Goal: Transaction & Acquisition: Download file/media

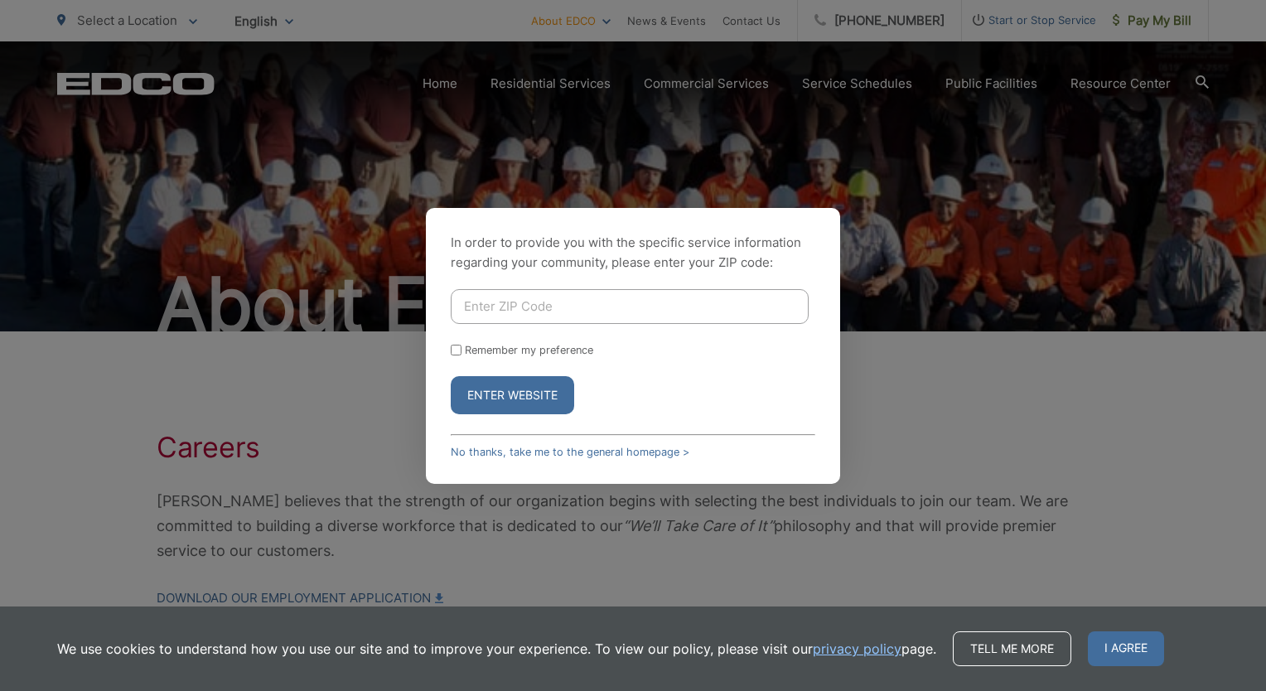
click at [532, 302] on input "Enter ZIP Code" at bounding box center [630, 306] width 358 height 35
type input "92026"
click at [524, 390] on button "Enter Website" at bounding box center [512, 395] width 123 height 38
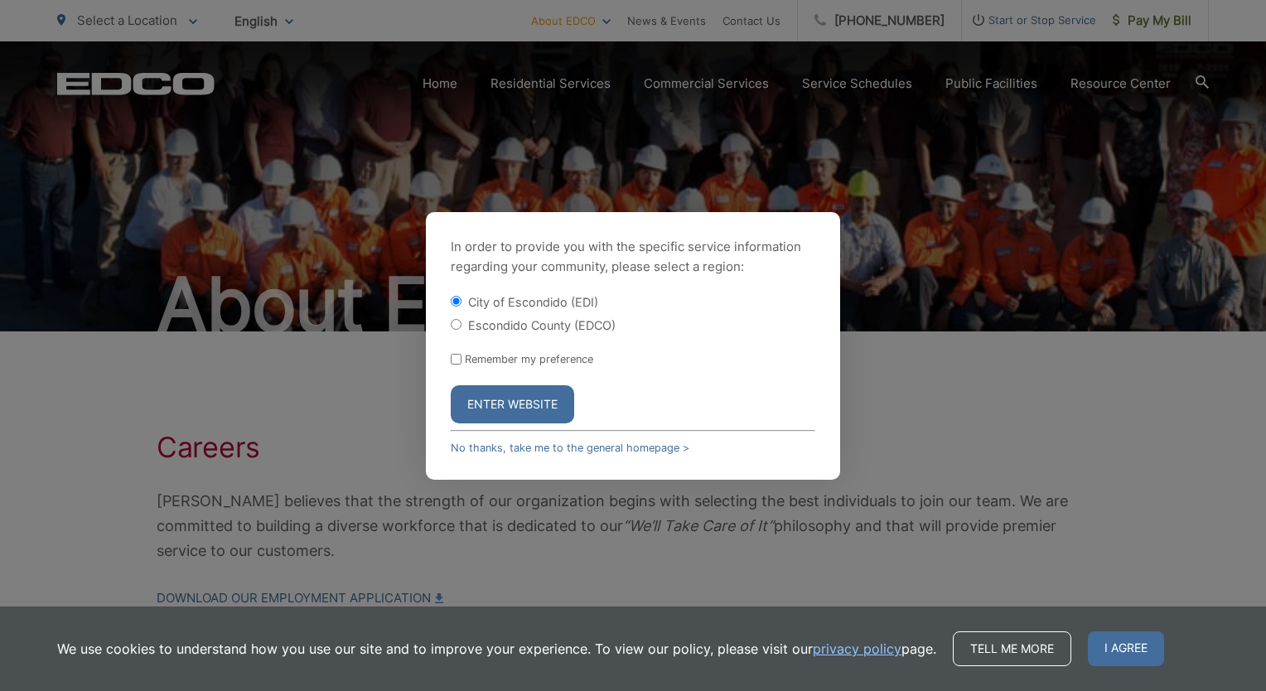
click at [509, 328] on label "Escondido County (EDCO)" at bounding box center [542, 325] width 148 height 14
click at [462, 328] on input "Escondido County (EDCO)" at bounding box center [456, 324] width 11 height 11
radio input "true"
click at [539, 395] on button "Enter Website" at bounding box center [512, 404] width 123 height 38
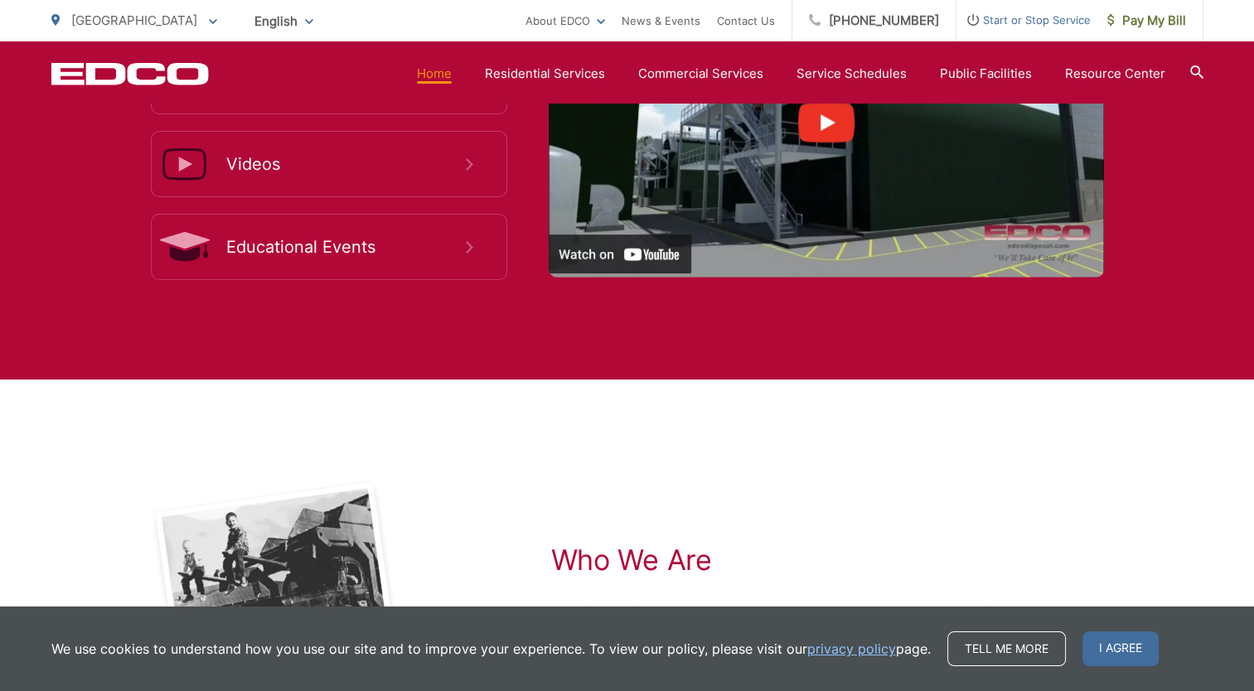
scroll to position [3604, 0]
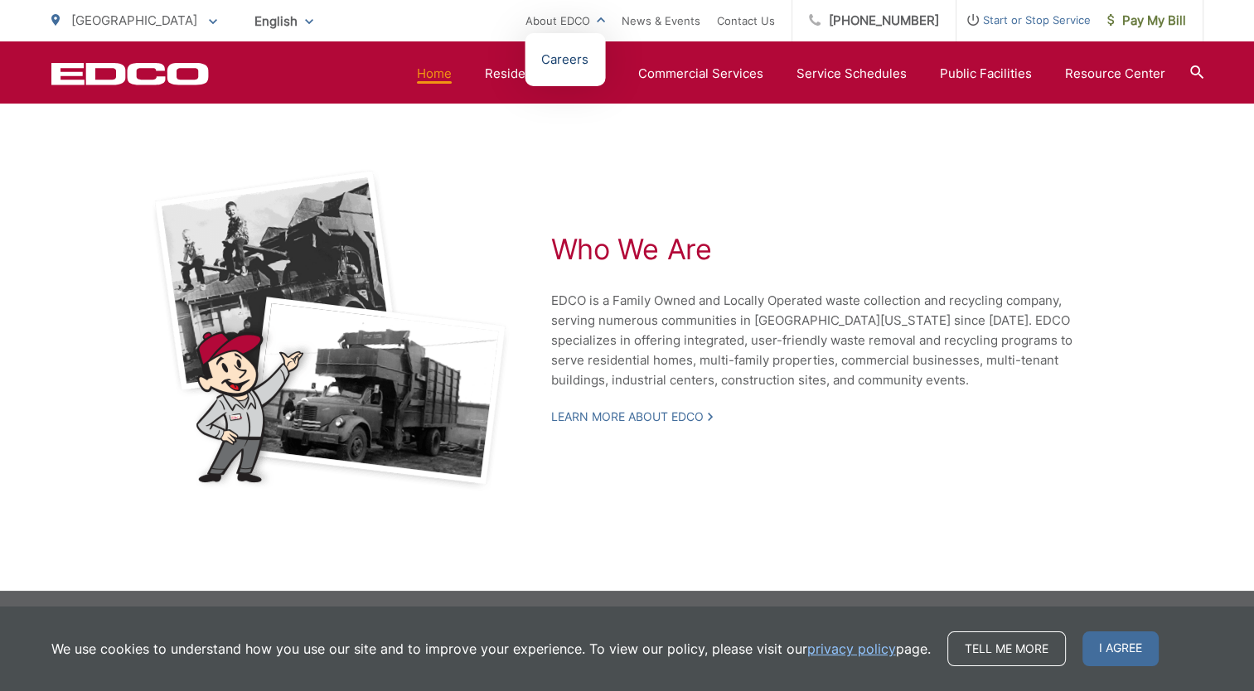
click at [588, 65] on link "Careers" at bounding box center [564, 60] width 47 height 20
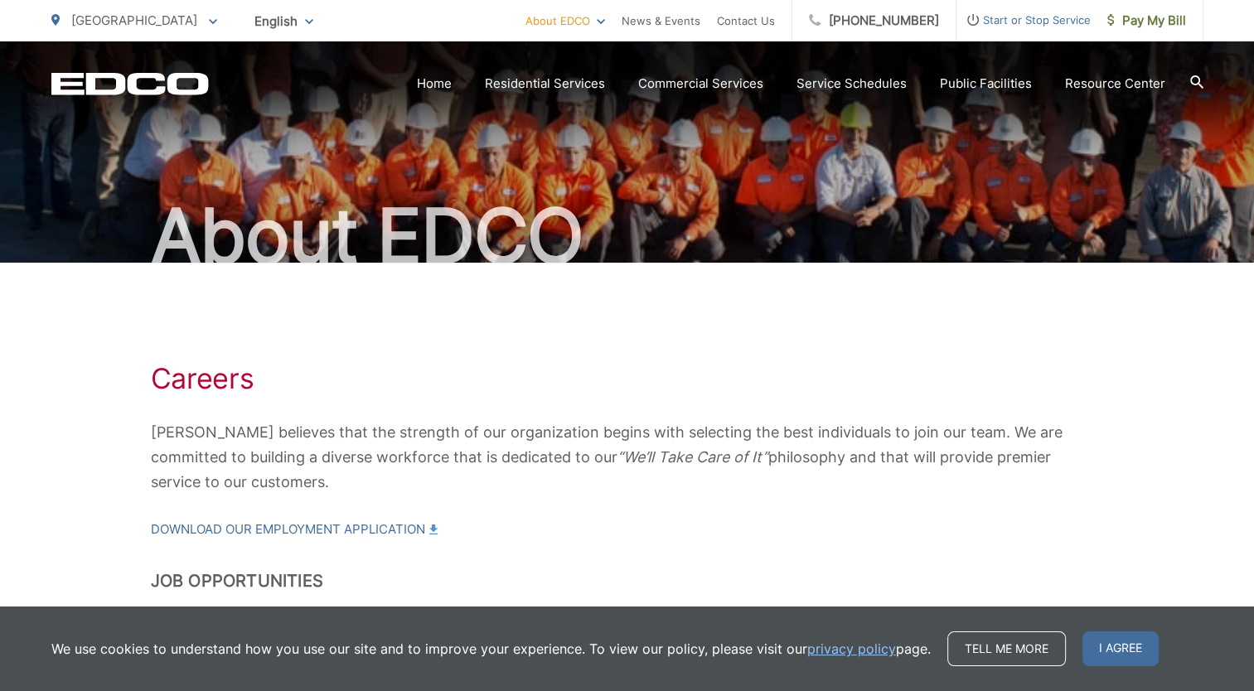
scroll to position [209, 0]
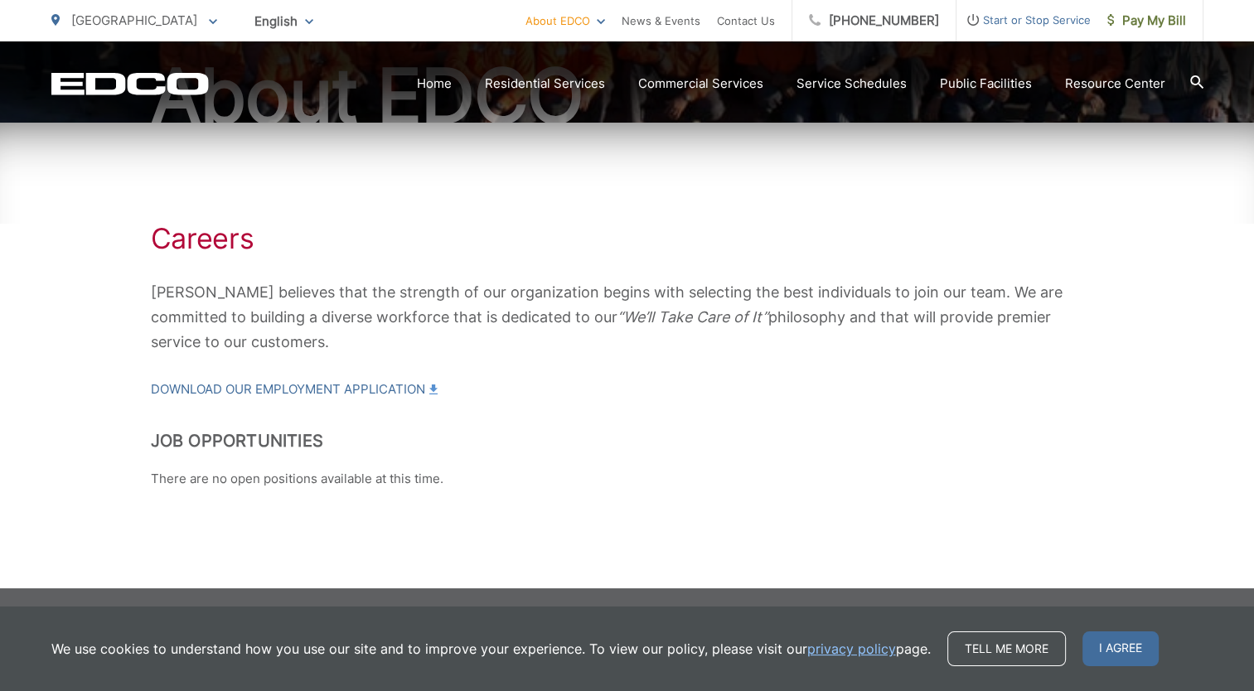
click at [311, 375] on p "Download our Employment Application" at bounding box center [627, 377] width 953 height 45
click at [315, 386] on link "Download our Employment Application" at bounding box center [294, 390] width 287 height 20
